Goal: Task Accomplishment & Management: Manage account settings

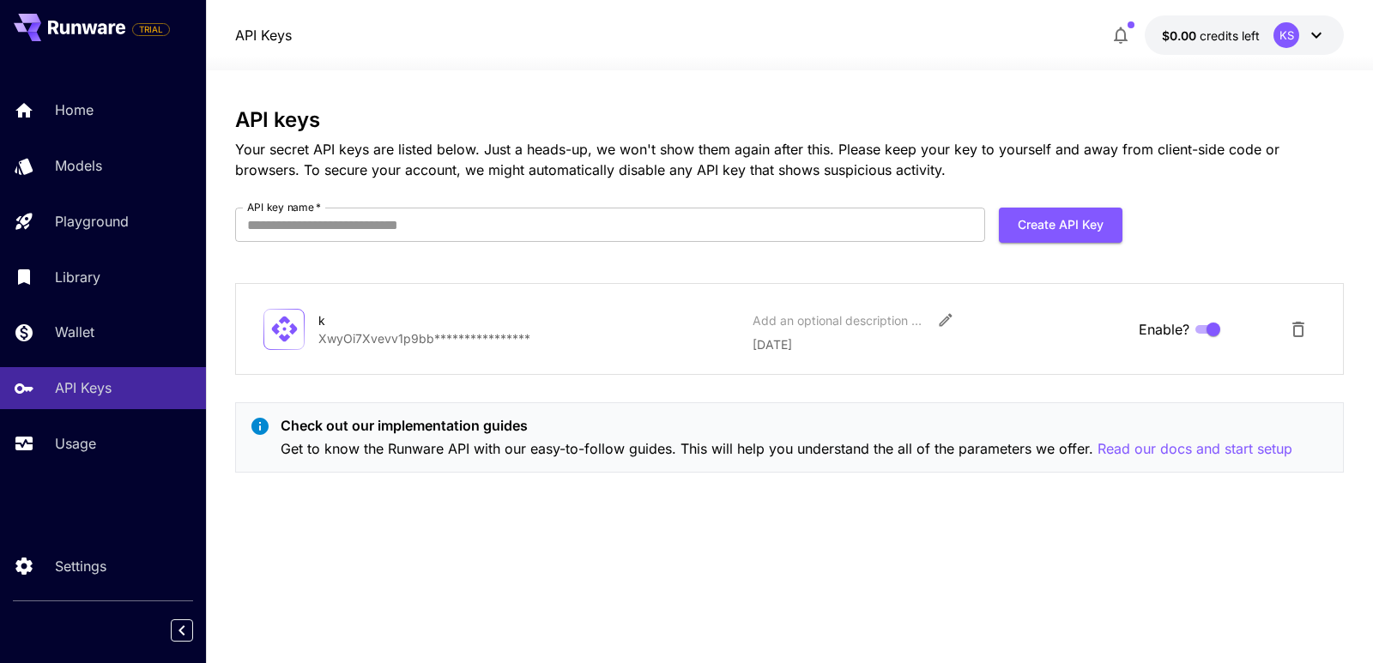
click at [1204, 30] on span "credits left" at bounding box center [1230, 35] width 60 height 15
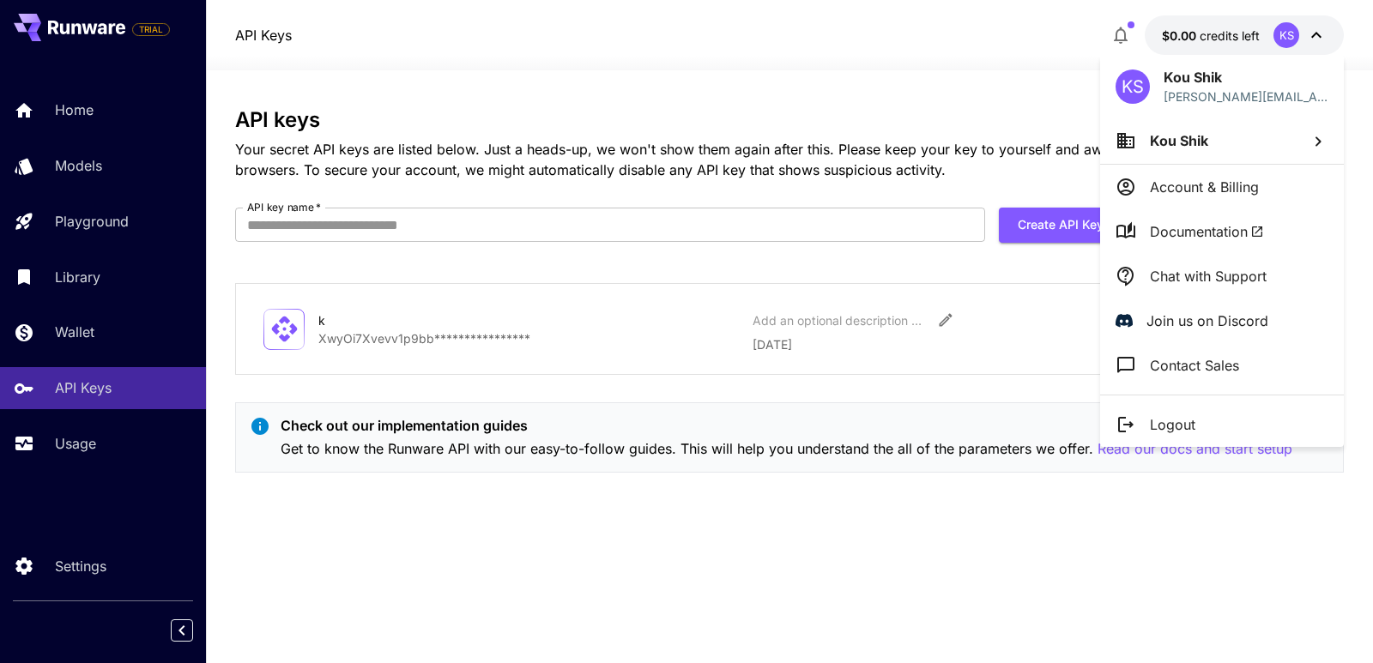
click at [1215, 191] on p "Account & Billing" at bounding box center [1204, 187] width 109 height 21
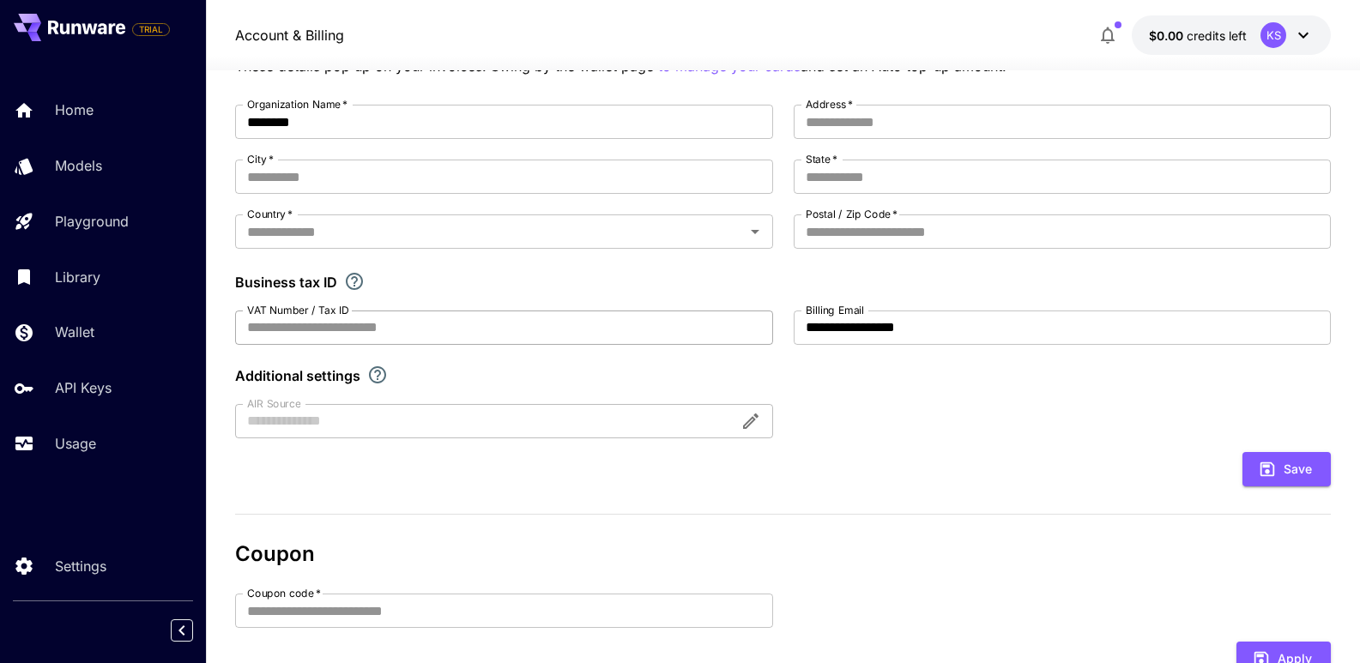
scroll to position [128, 0]
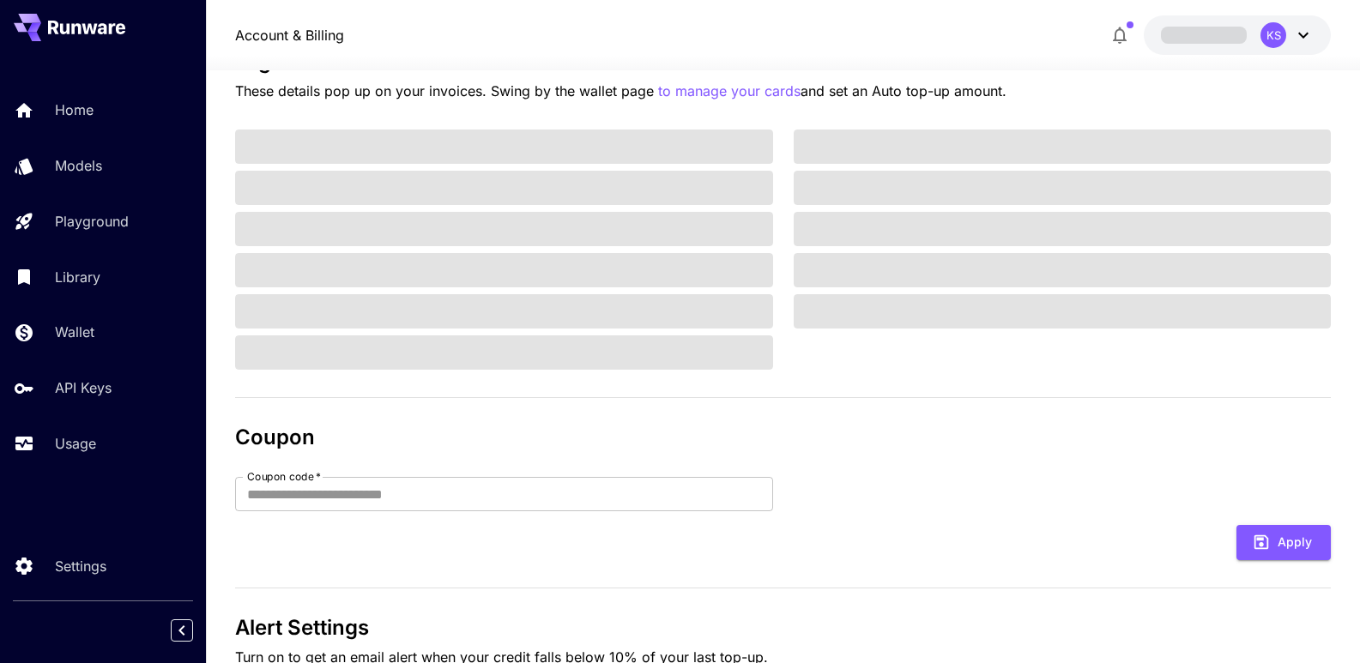
scroll to position [86, 0]
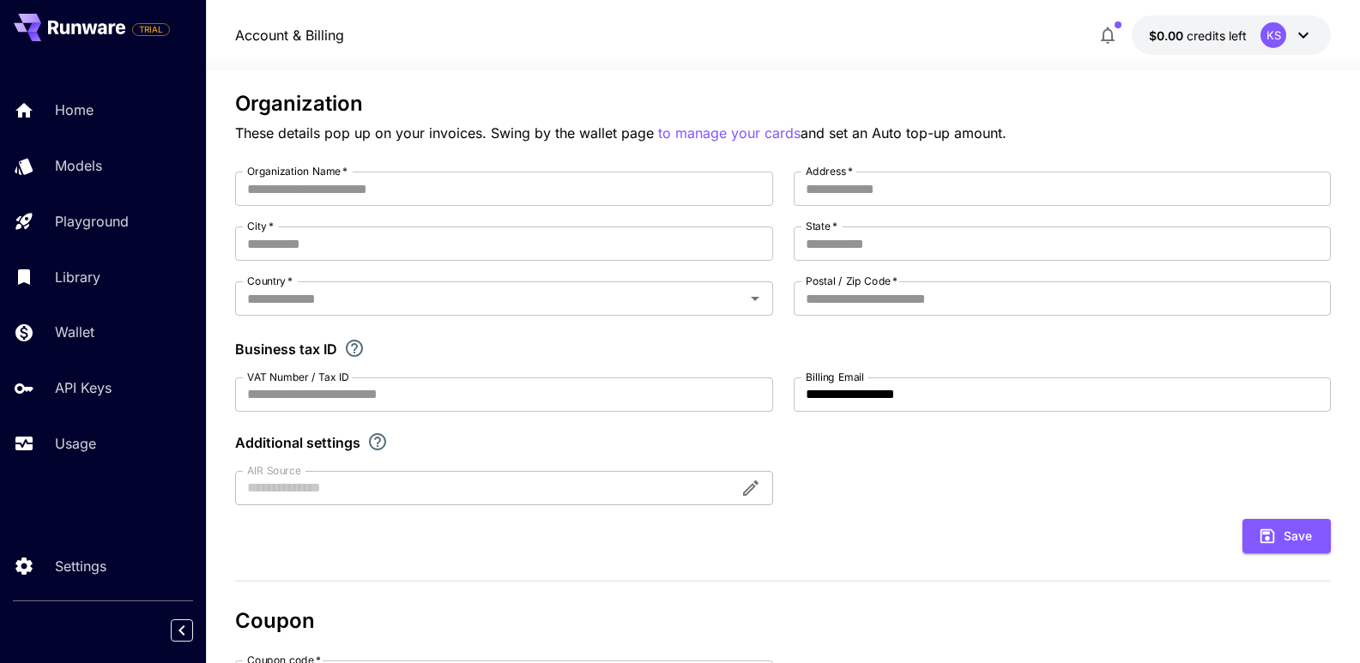
type input "********"
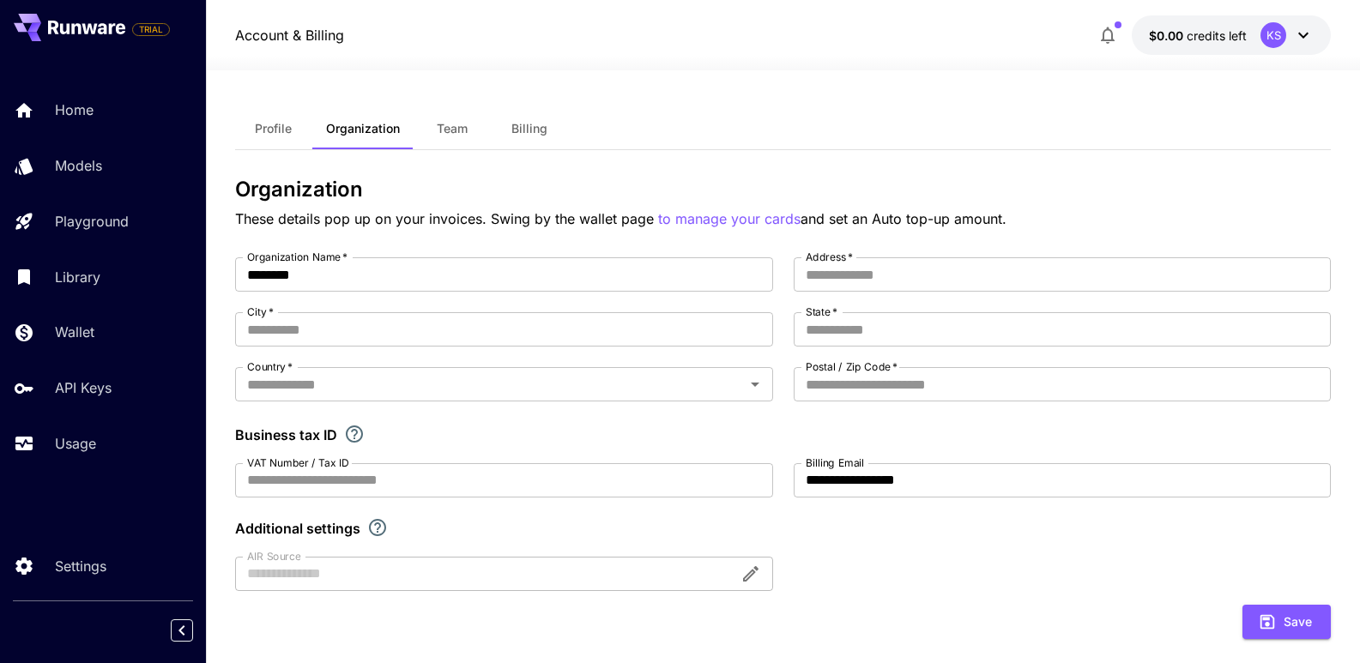
click at [517, 141] on button "Billing" at bounding box center [529, 128] width 77 height 41
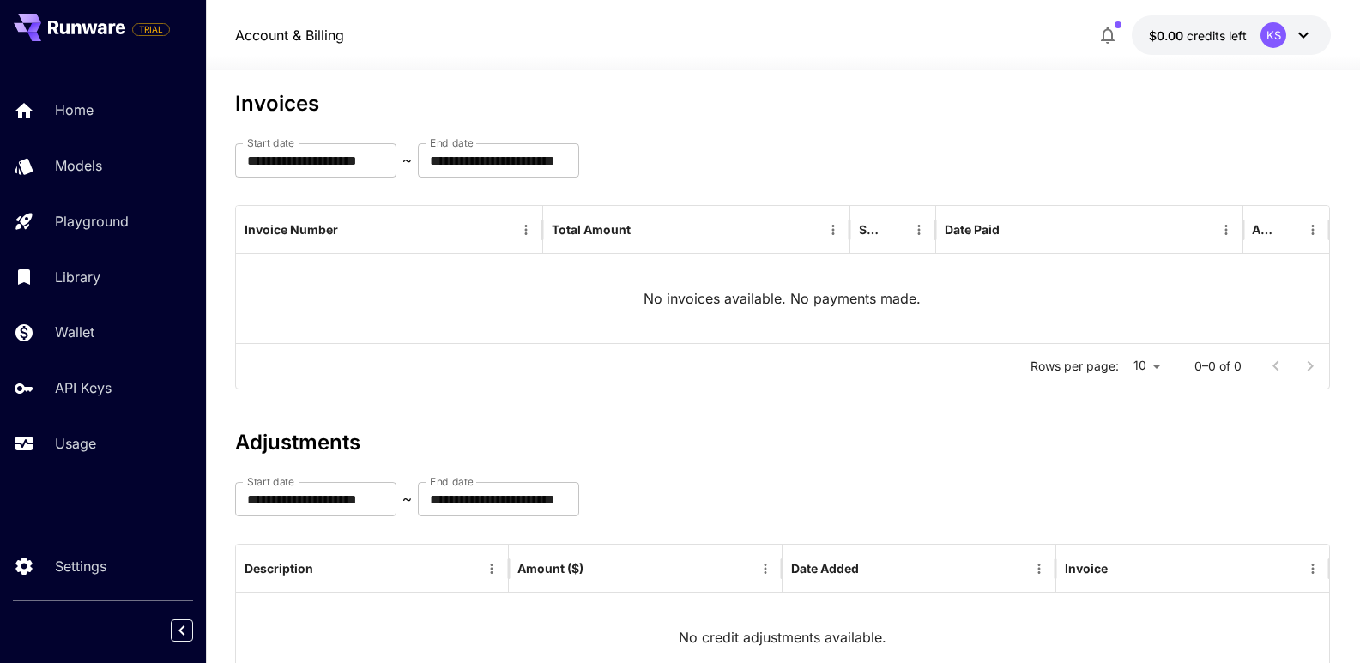
scroll to position [202, 0]
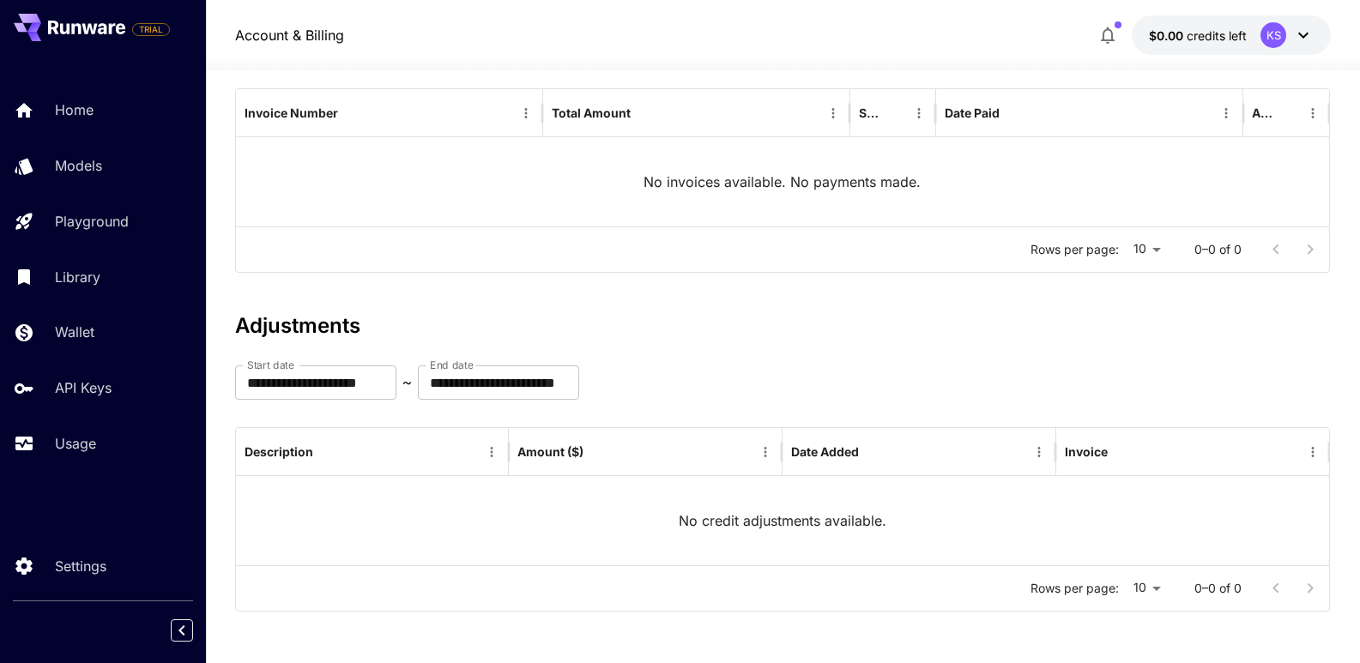
click at [1261, 34] on div "KS" at bounding box center [1273, 35] width 26 height 26
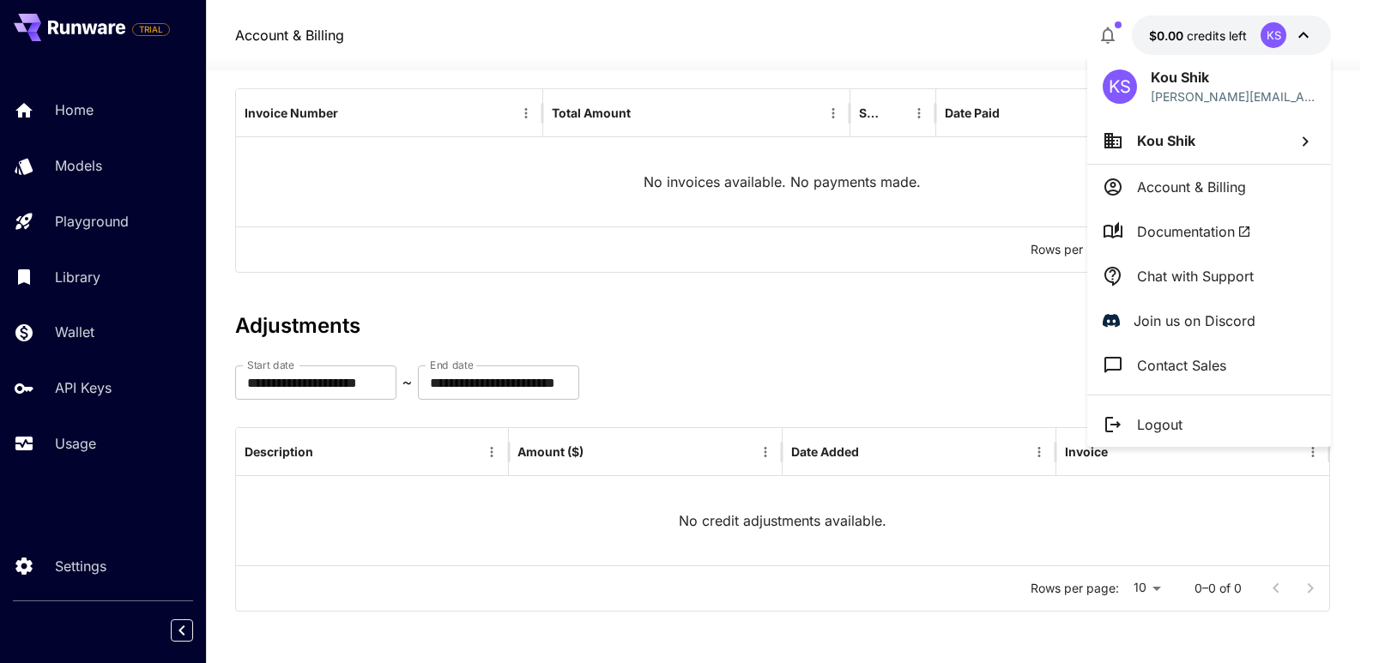
click at [1189, 193] on p "Account & Billing" at bounding box center [1191, 187] width 109 height 21
